Goal: Information Seeking & Learning: Check status

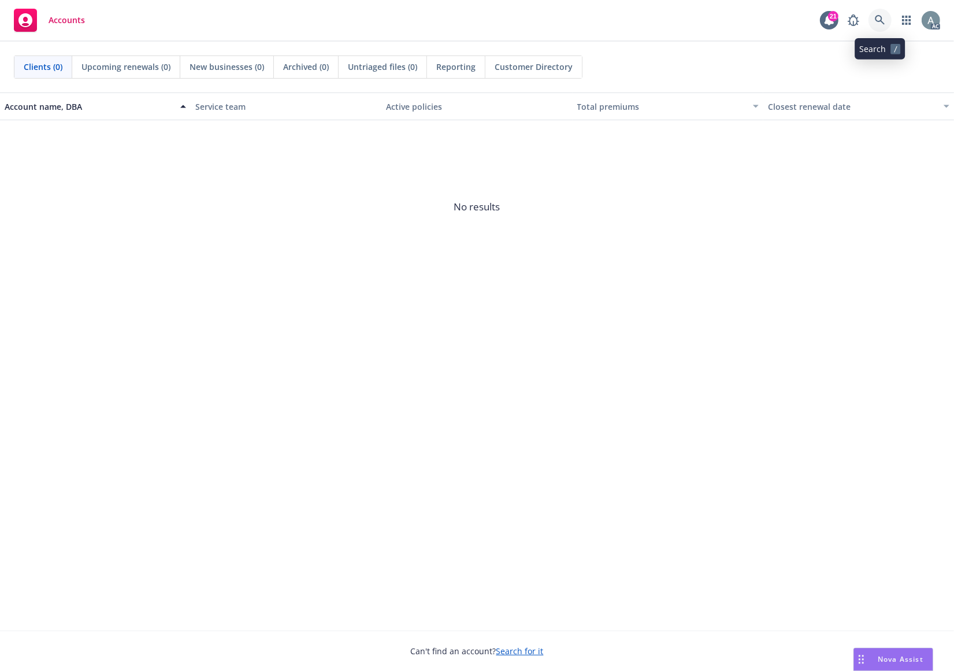
click at [878, 16] on icon at bounding box center [880, 20] width 10 height 10
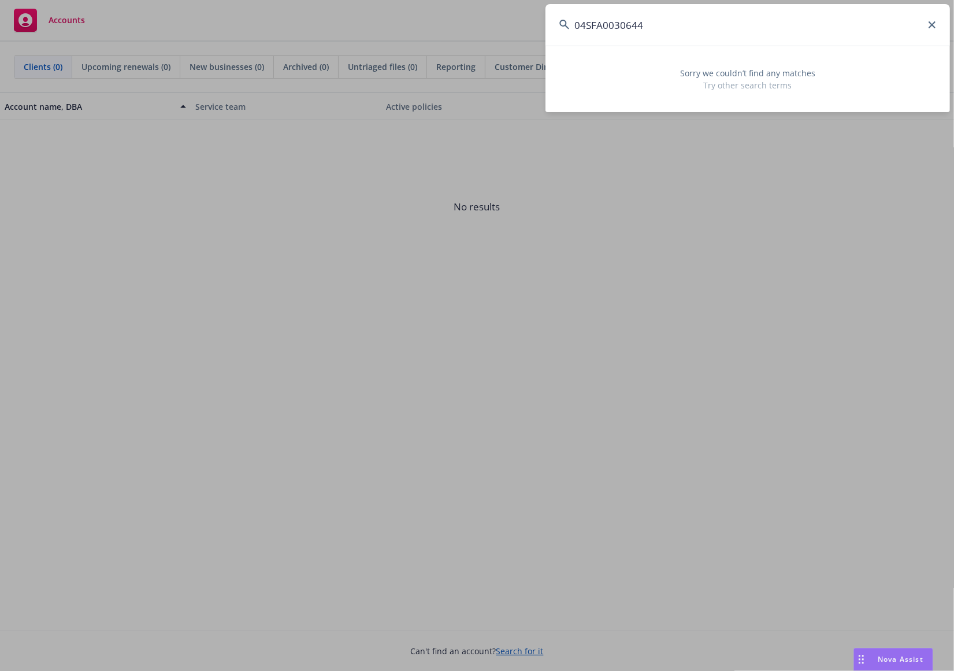
click at [605, 24] on input "04SFA0030644" at bounding box center [747, 25] width 404 height 42
paste input "30100"
drag, startPoint x: 672, startPoint y: 27, endPoint x: 488, endPoint y: 19, distance: 184.4
click at [545, 19] on input "04SFA003030100" at bounding box center [747, 25] width 404 height 42
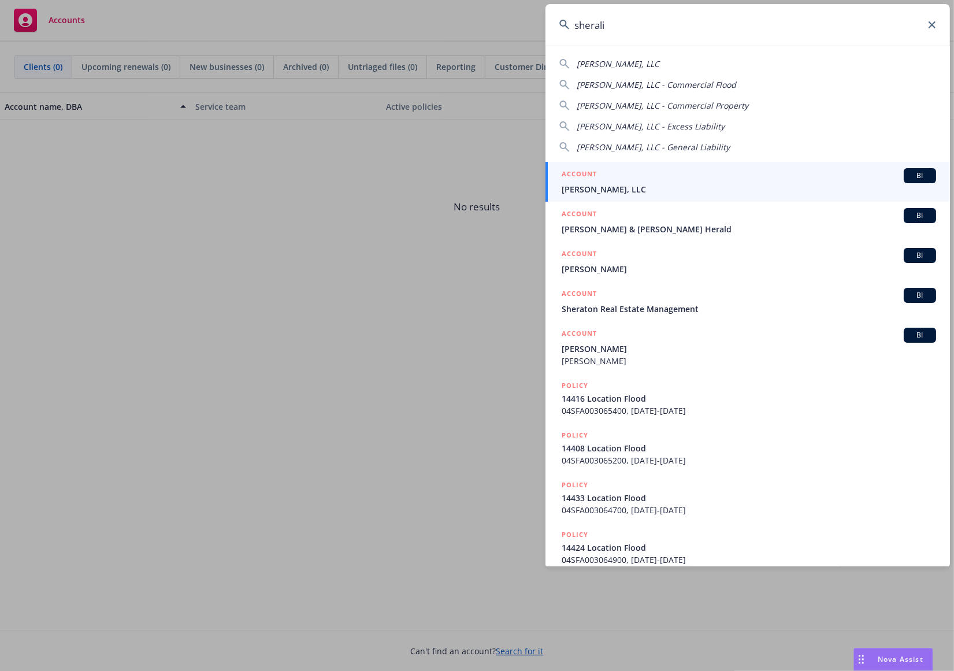
type input "sherali"
click at [618, 179] on div "ACCOUNT BI" at bounding box center [749, 175] width 374 height 15
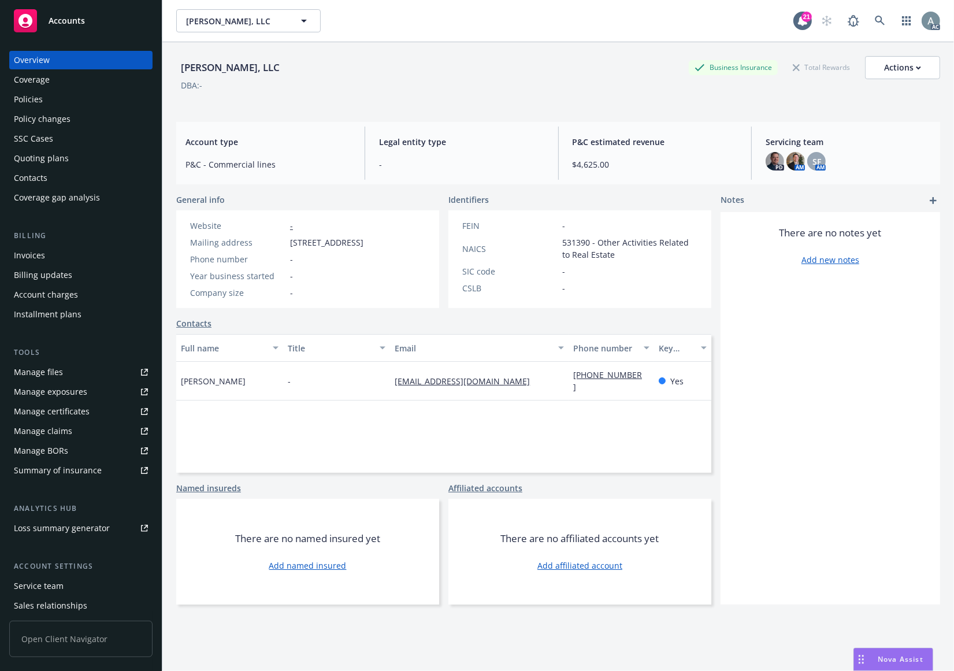
click at [60, 100] on div "Policies" at bounding box center [81, 99] width 134 height 18
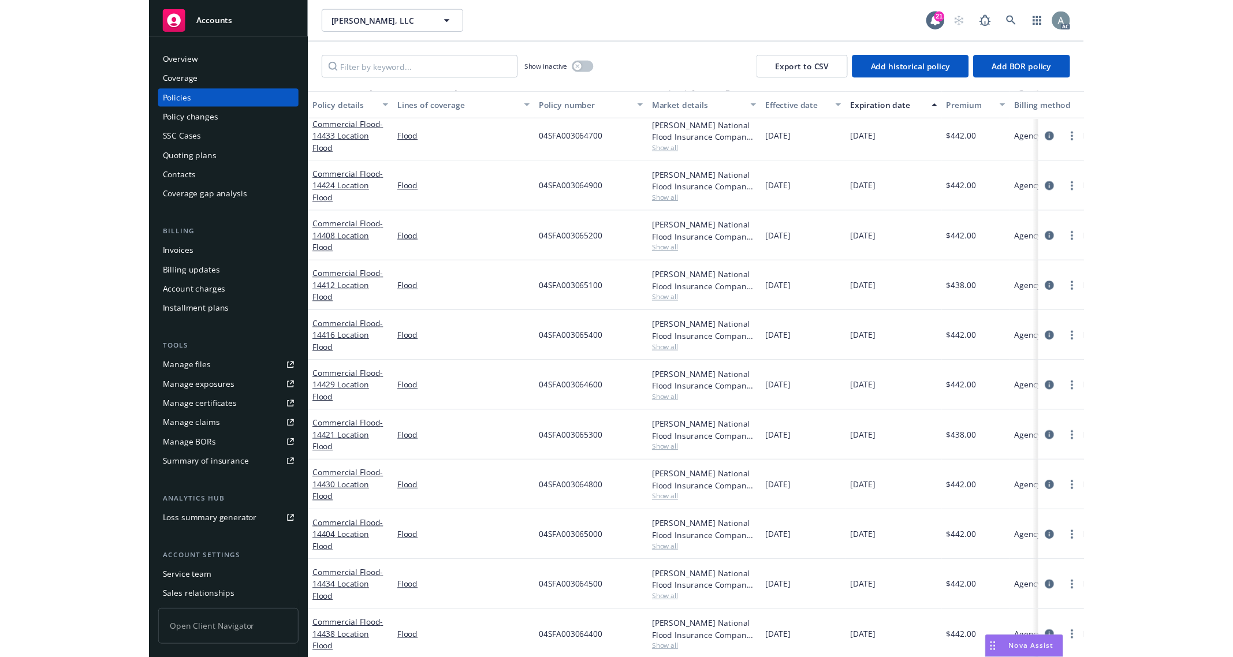
scroll to position [142, 0]
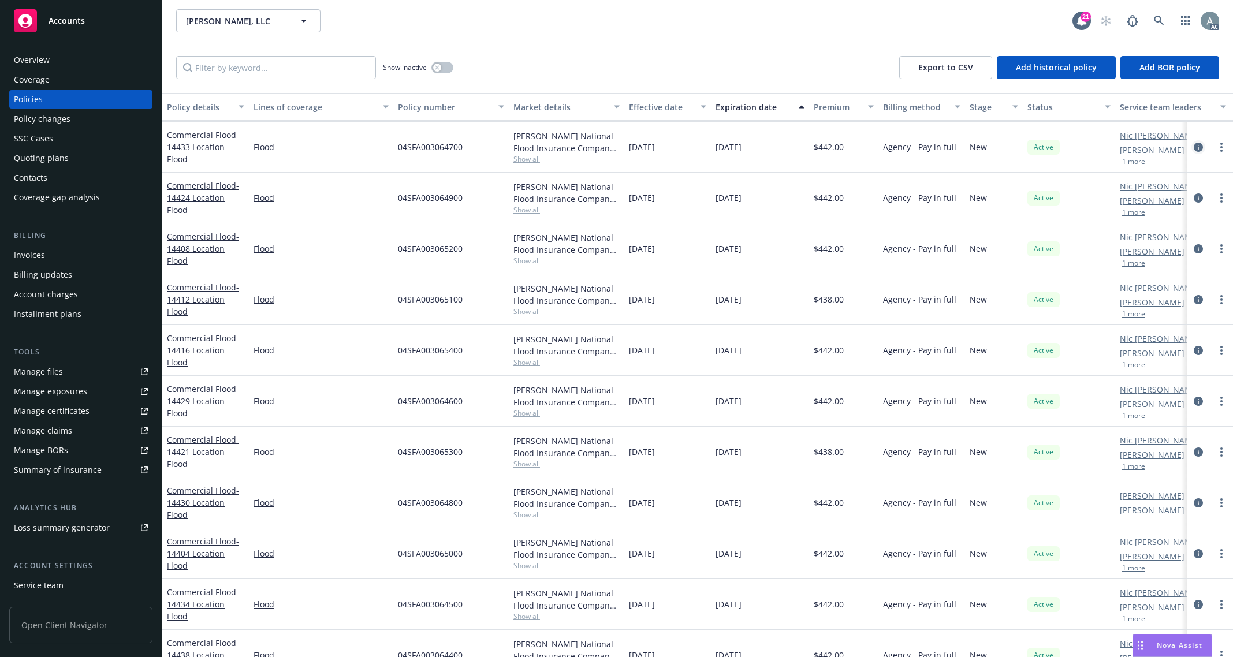
click at [953, 144] on icon "circleInformation" at bounding box center [1198, 147] width 9 height 9
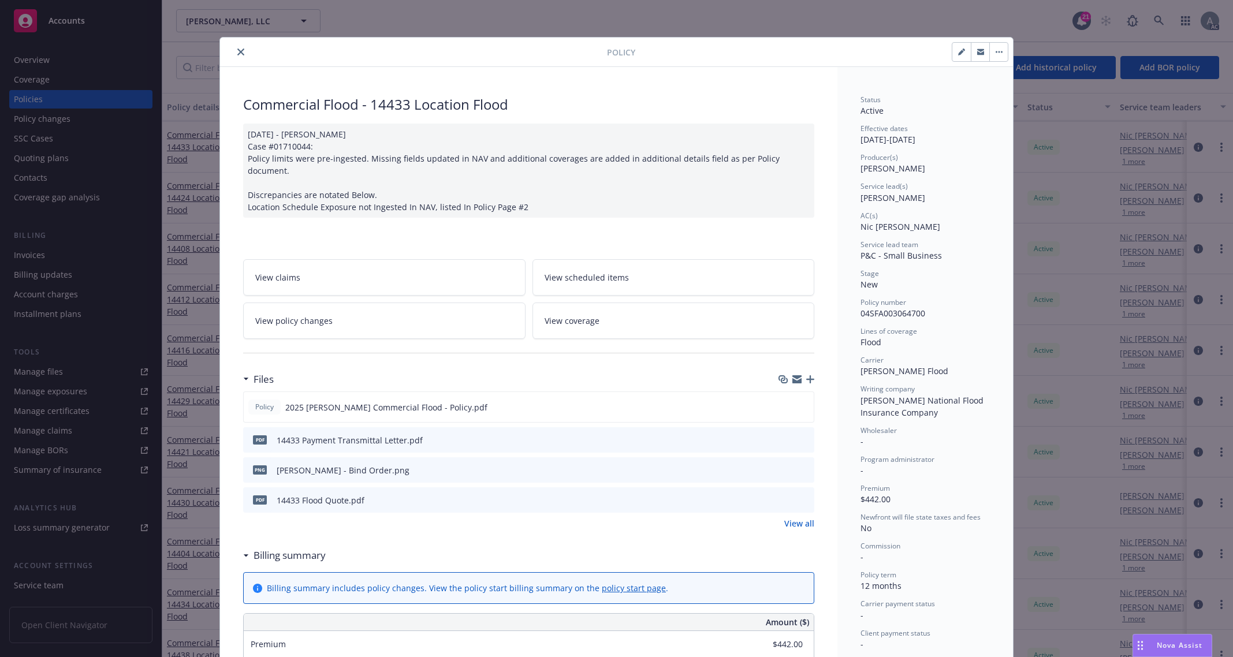
click at [240, 53] on button "close" at bounding box center [241, 52] width 14 height 14
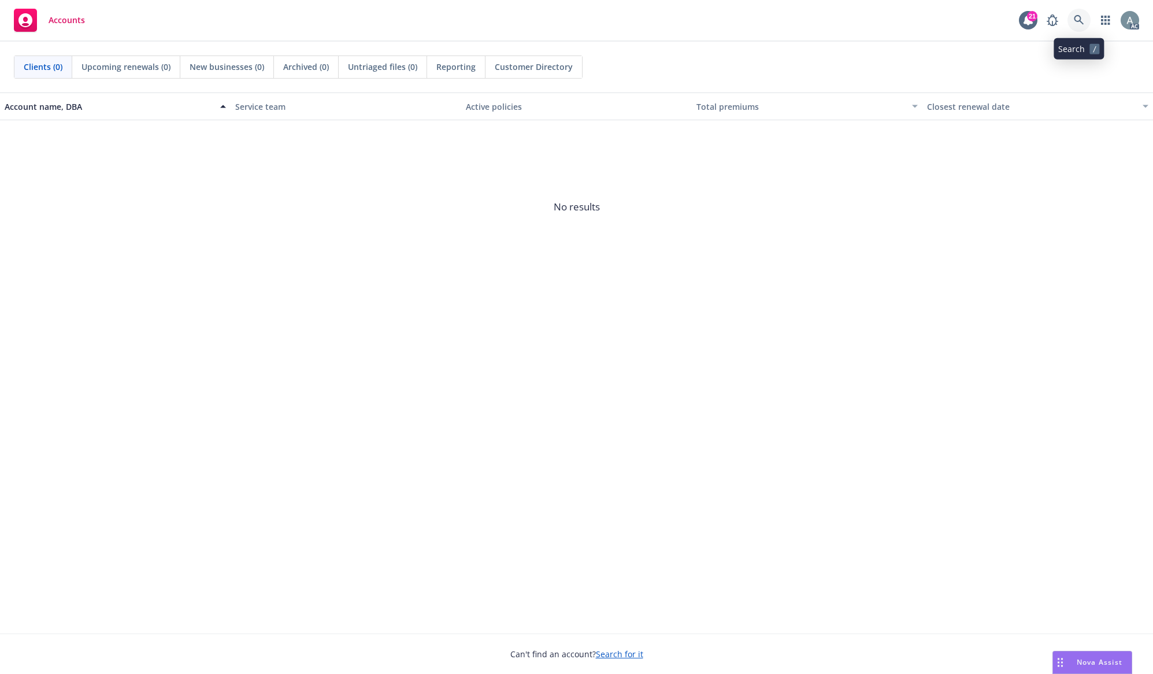
click at [904, 17] on icon at bounding box center [1078, 20] width 10 height 10
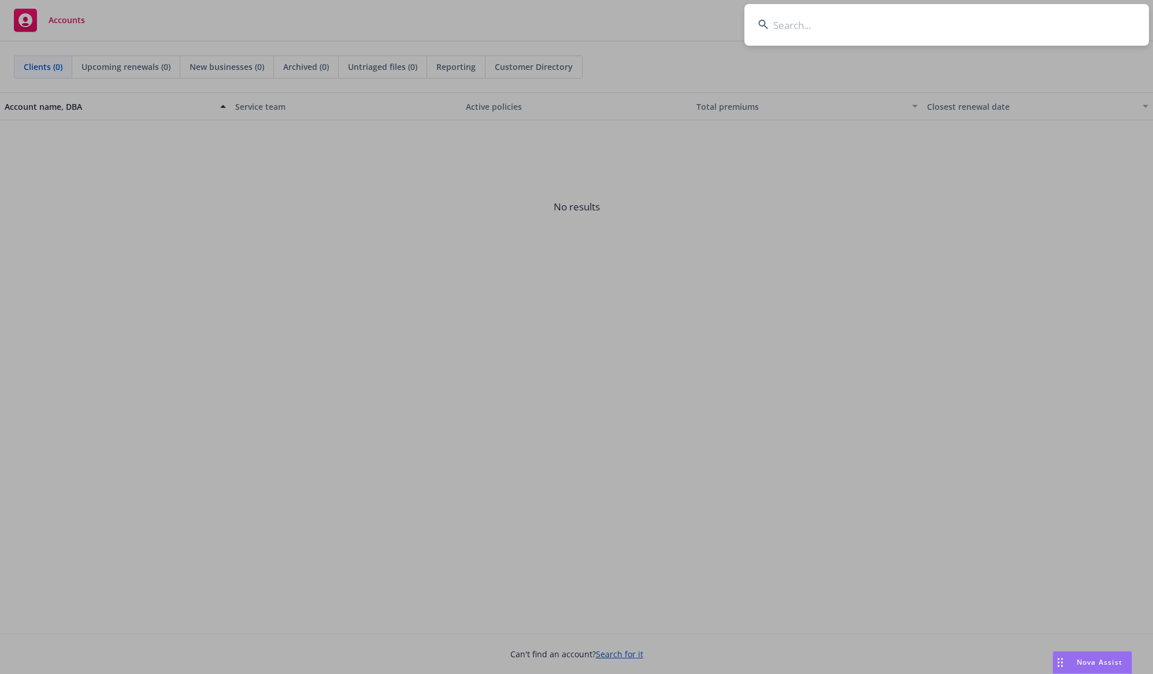
click at [803, 22] on input at bounding box center [946, 25] width 404 height 42
paste input "XMF2410092"
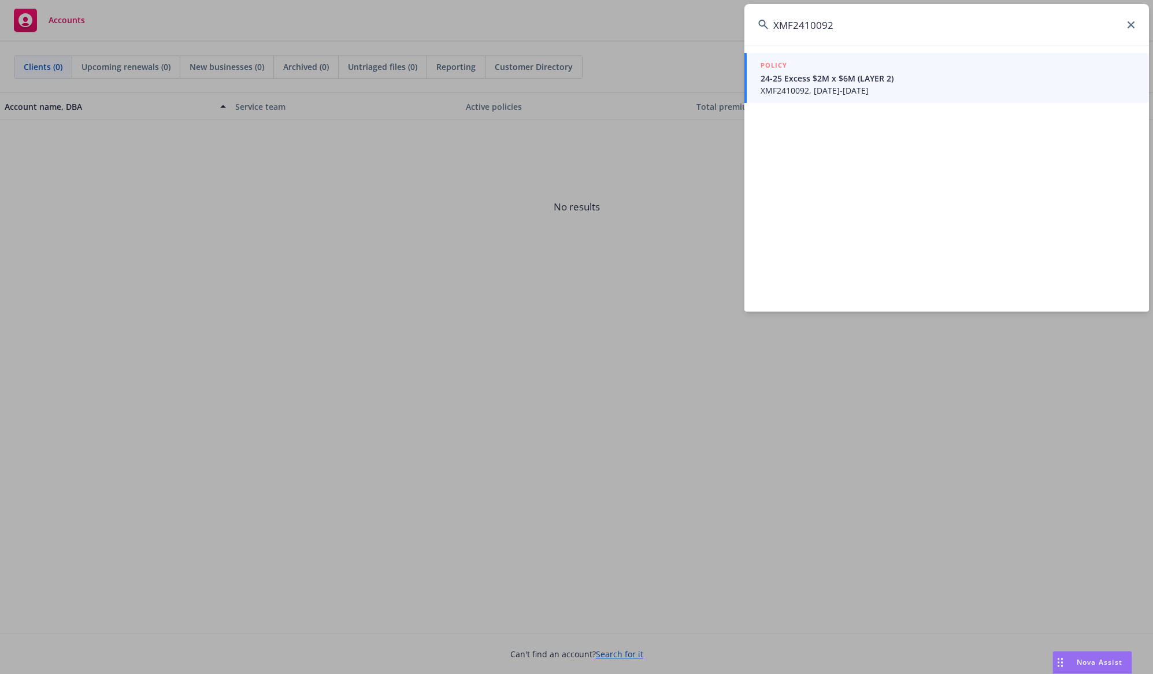
type input "XMF2410092"
click at [838, 87] on span "XMF2410092, [DATE]-[DATE]" at bounding box center [947, 90] width 374 height 12
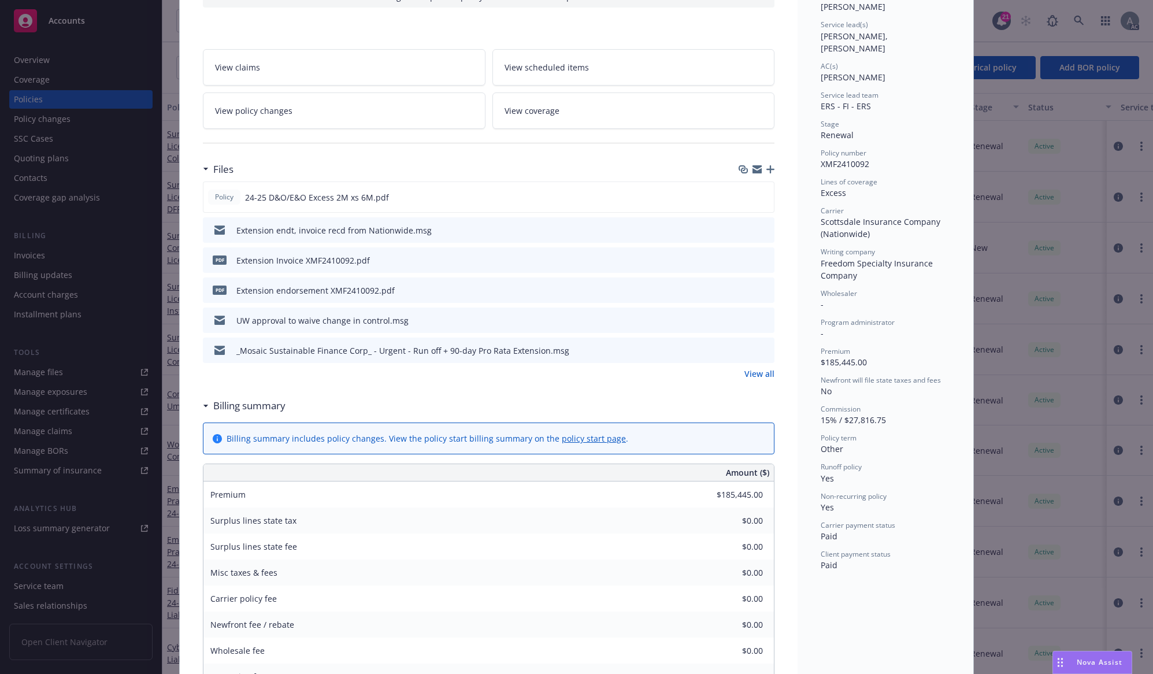
scroll to position [150, 0]
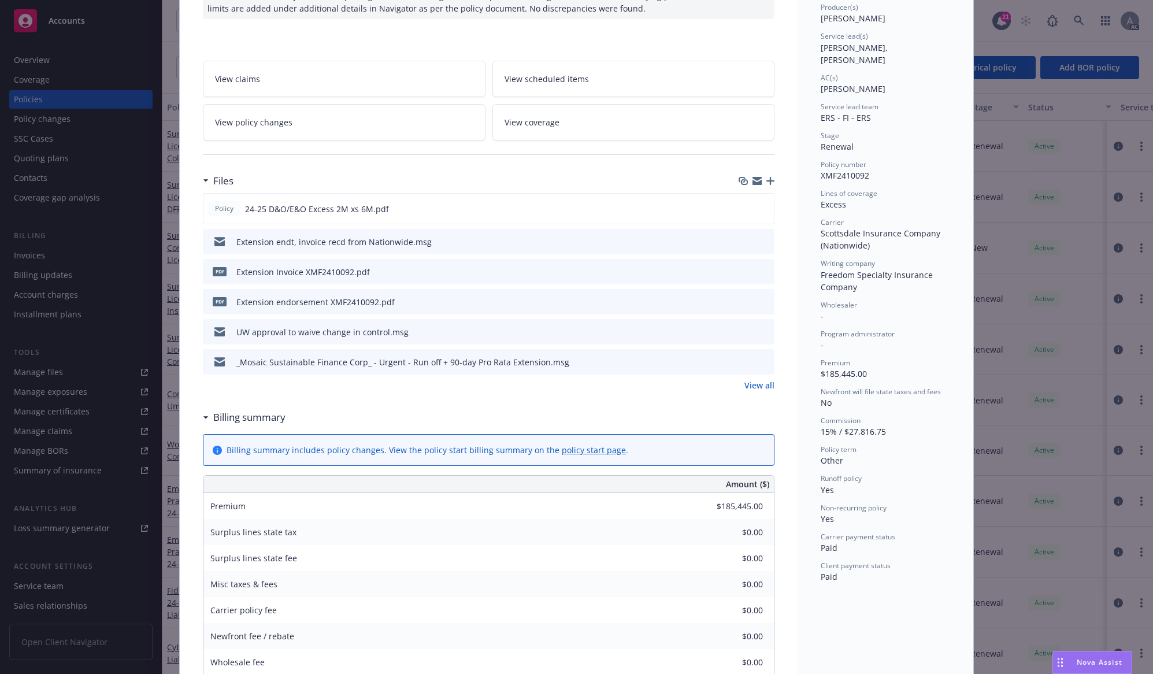
click at [750, 384] on link "View all" at bounding box center [759, 385] width 30 height 12
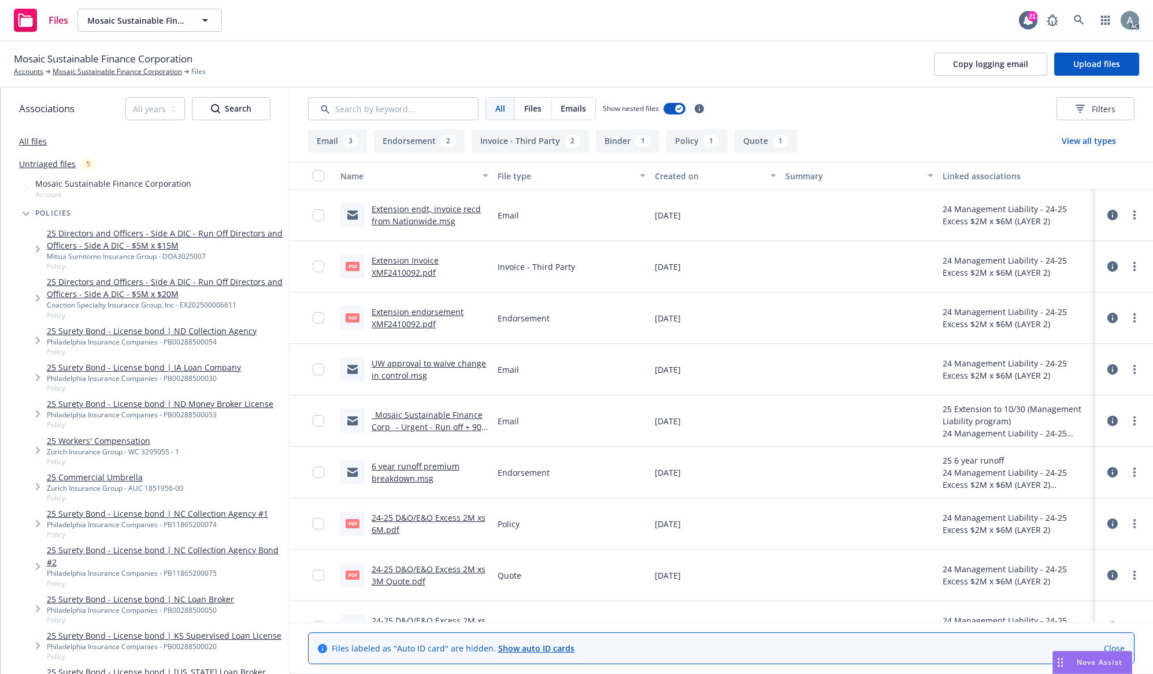
click at [415, 263] on link "Extension Invoice XMF2410092.pdf" at bounding box center [404, 266] width 67 height 23
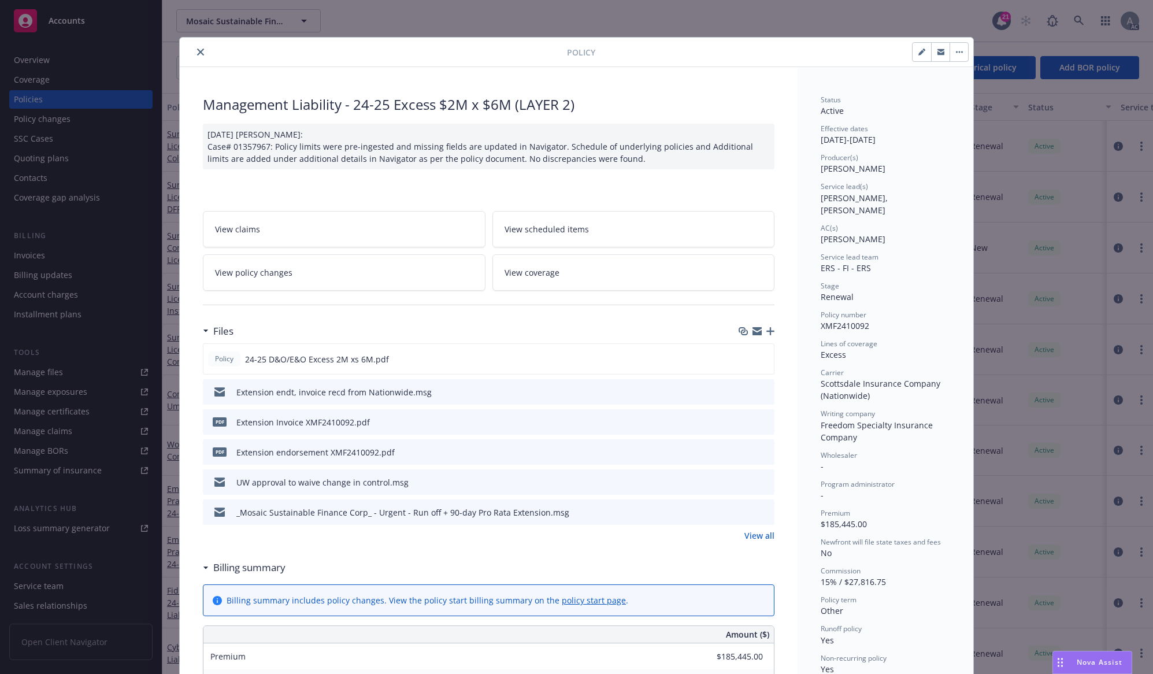
click at [310, 276] on link "View policy changes" at bounding box center [344, 272] width 283 height 36
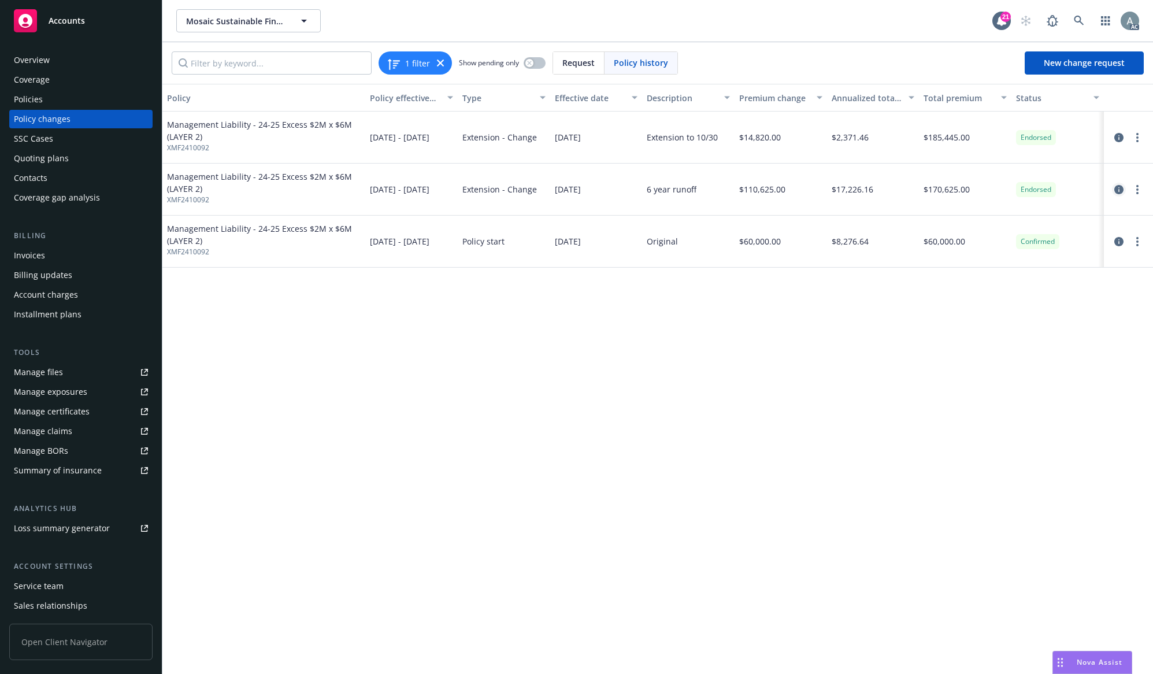
click at [1117, 189] on icon "circleInformation" at bounding box center [1118, 189] width 9 height 9
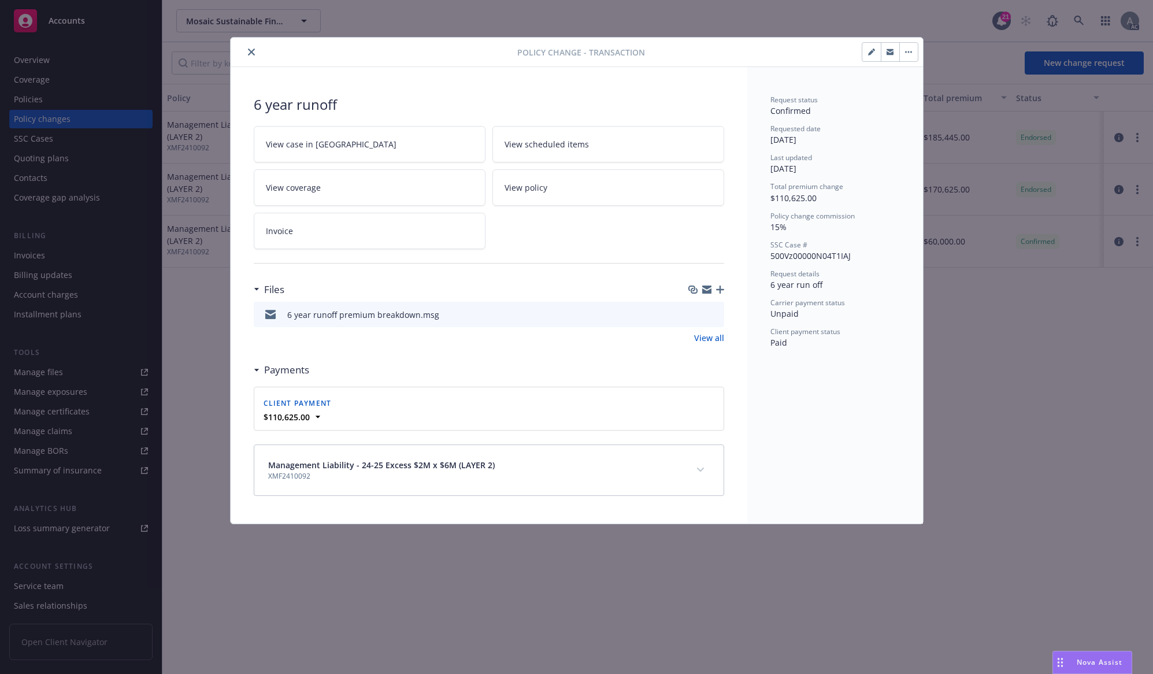
click at [468, 317] on div "6 year runoff premium breakdown.msg" at bounding box center [489, 314] width 470 height 25
click at [714, 312] on icon "preview file" at bounding box center [713, 314] width 10 height 8
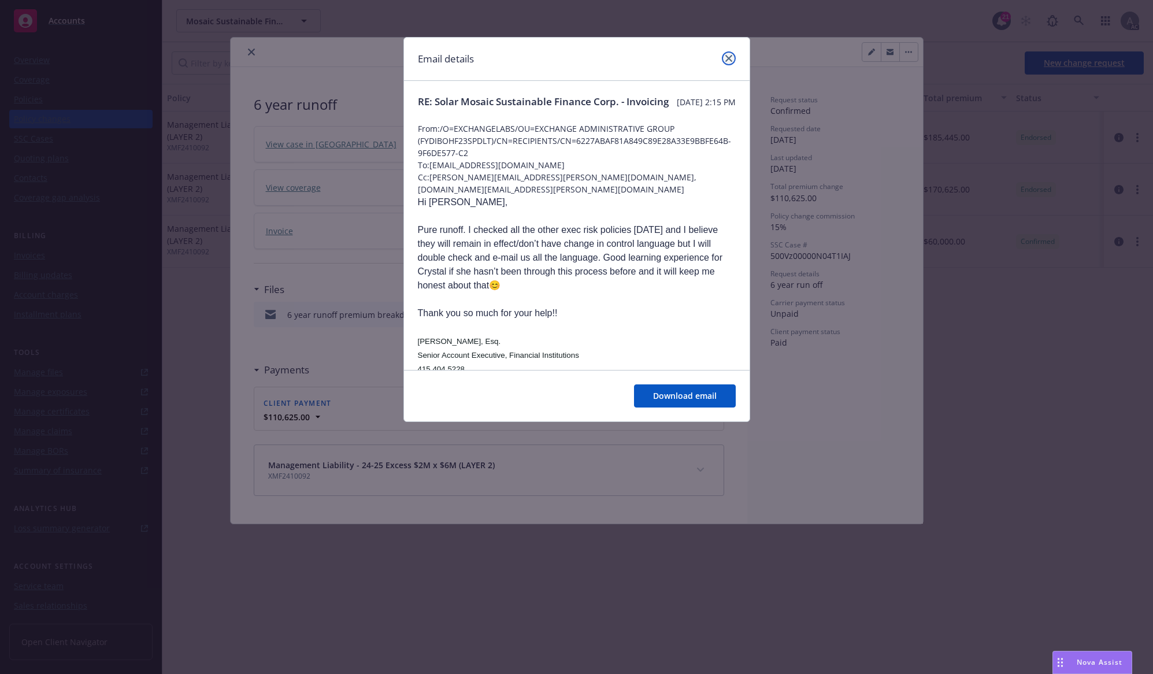
click at [730, 57] on icon "close" at bounding box center [728, 58] width 7 height 7
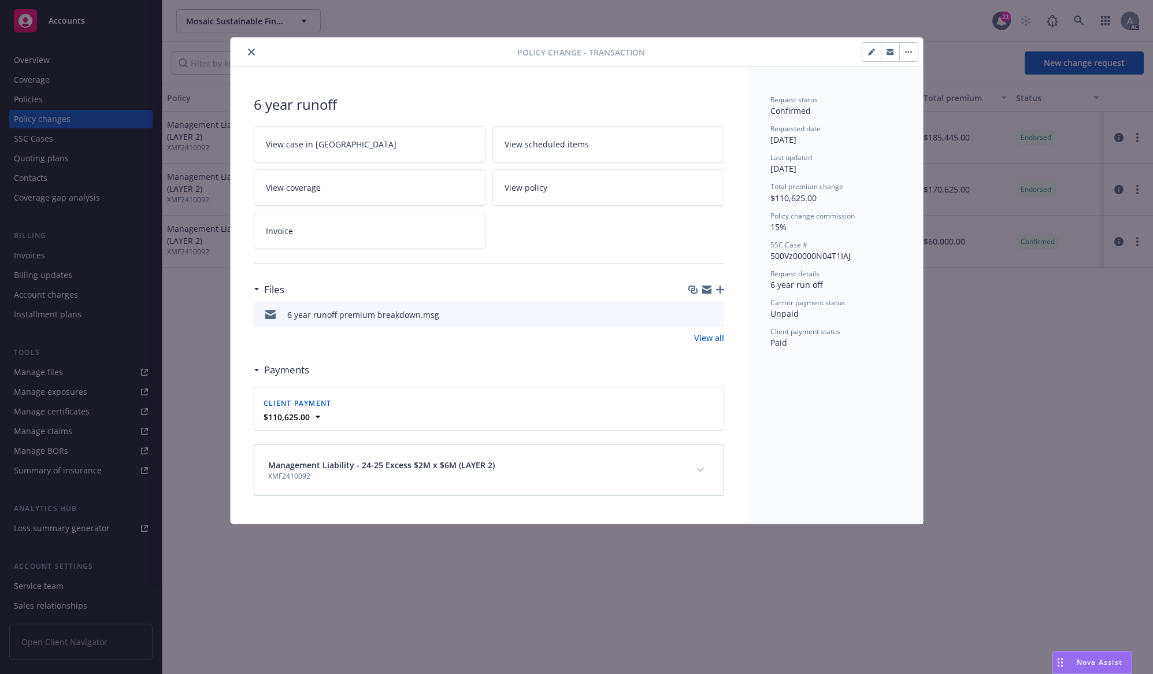
click at [513, 315] on div "6 year runoff premium breakdown.msg" at bounding box center [489, 314] width 470 height 25
click at [713, 313] on icon "preview file" at bounding box center [713, 314] width 10 height 8
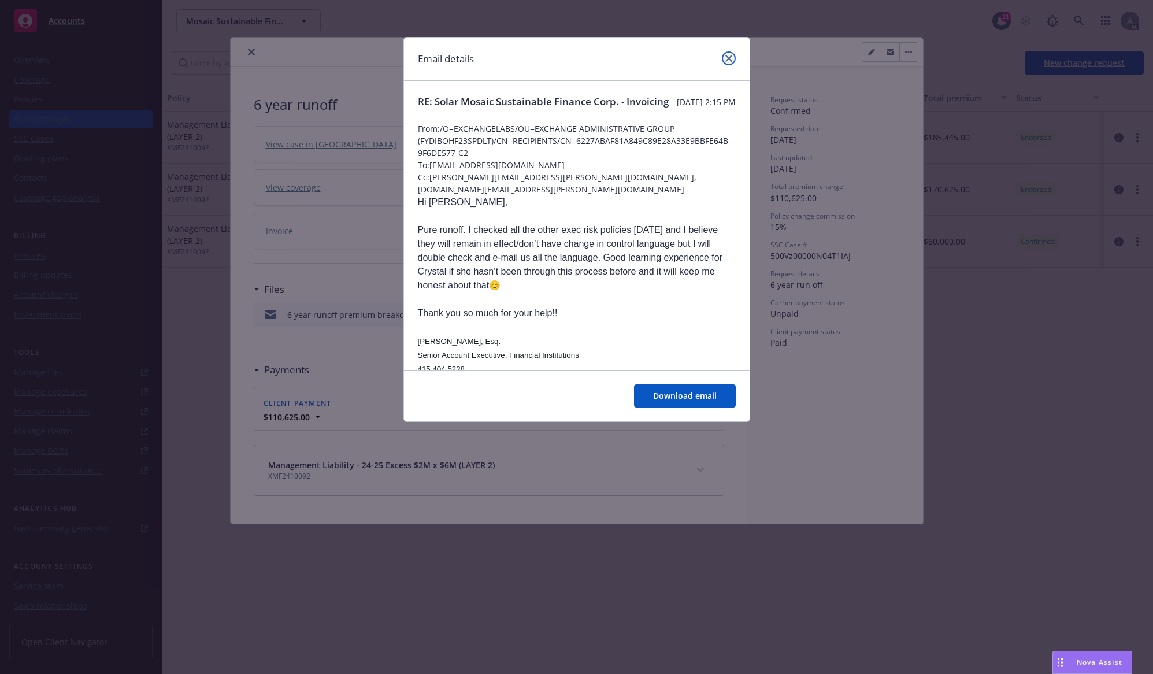
click at [730, 55] on icon "close" at bounding box center [728, 58] width 7 height 7
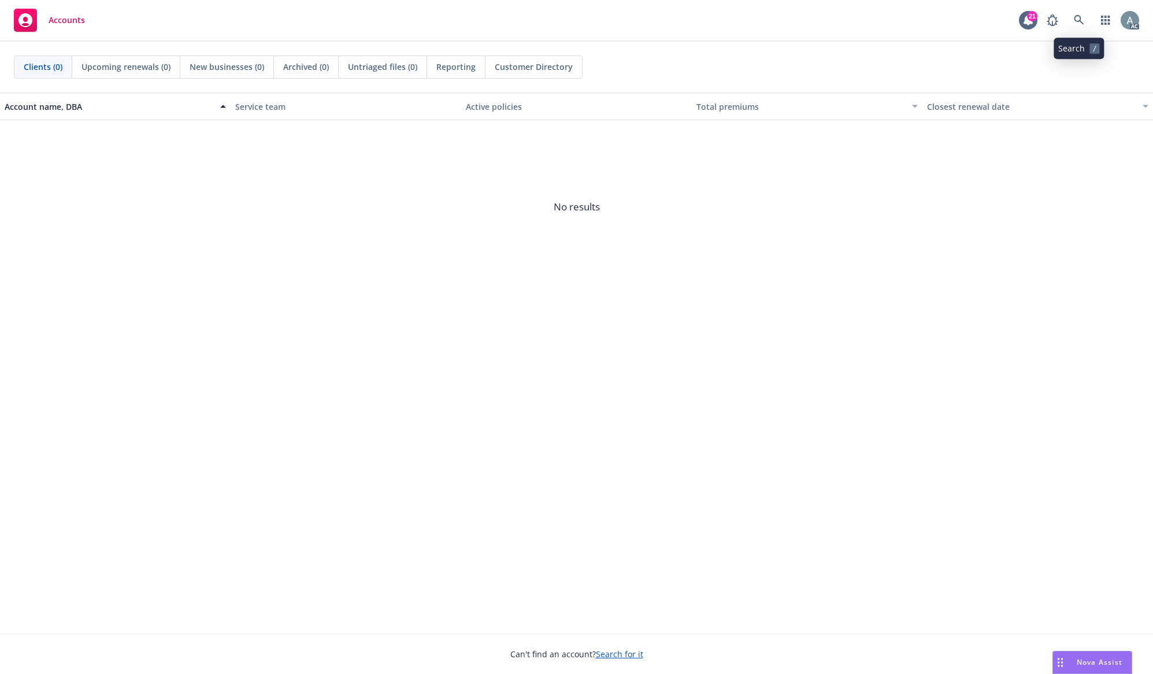
click at [1076, 17] on icon at bounding box center [1078, 20] width 10 height 10
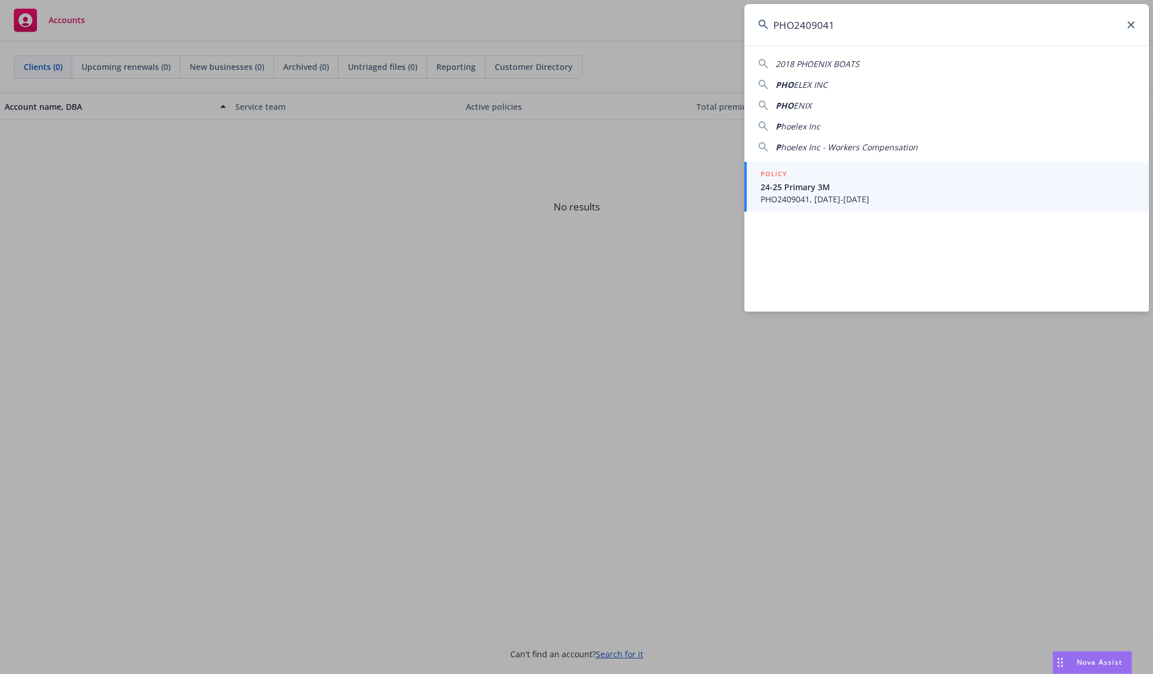
type input "PHO2409041"
click at [932, 181] on div "POLICY" at bounding box center [947, 174] width 374 height 13
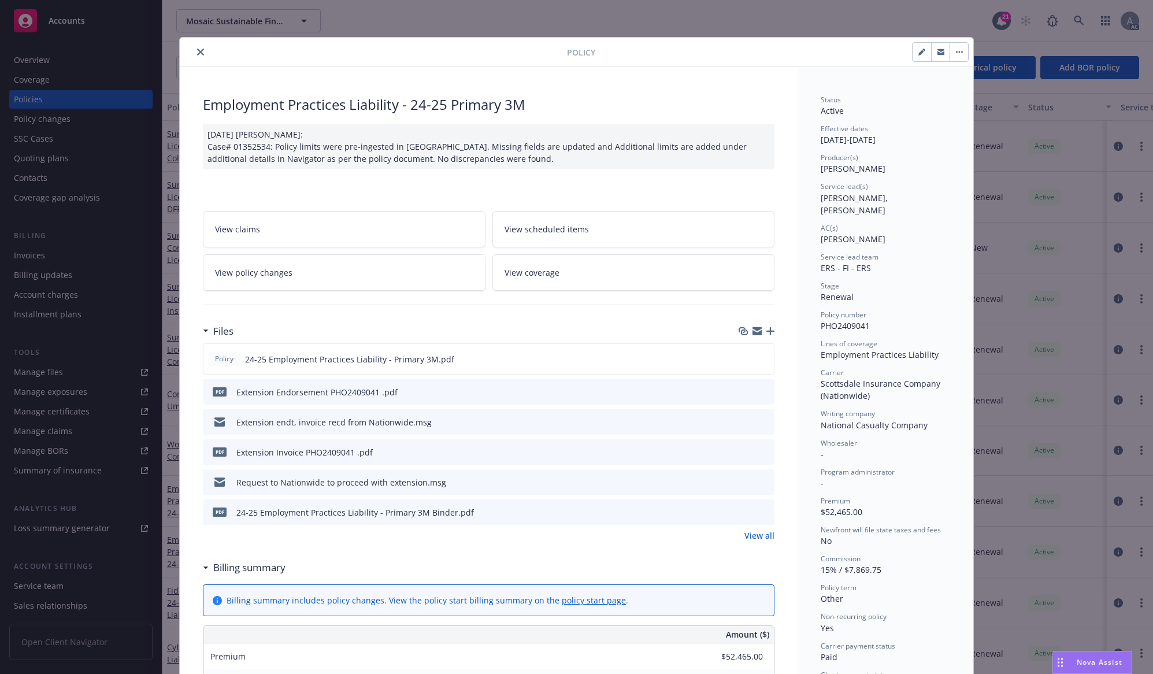
click at [758, 451] on icon "preview file" at bounding box center [763, 451] width 10 height 8
